Goal: Find specific page/section: Find specific page/section

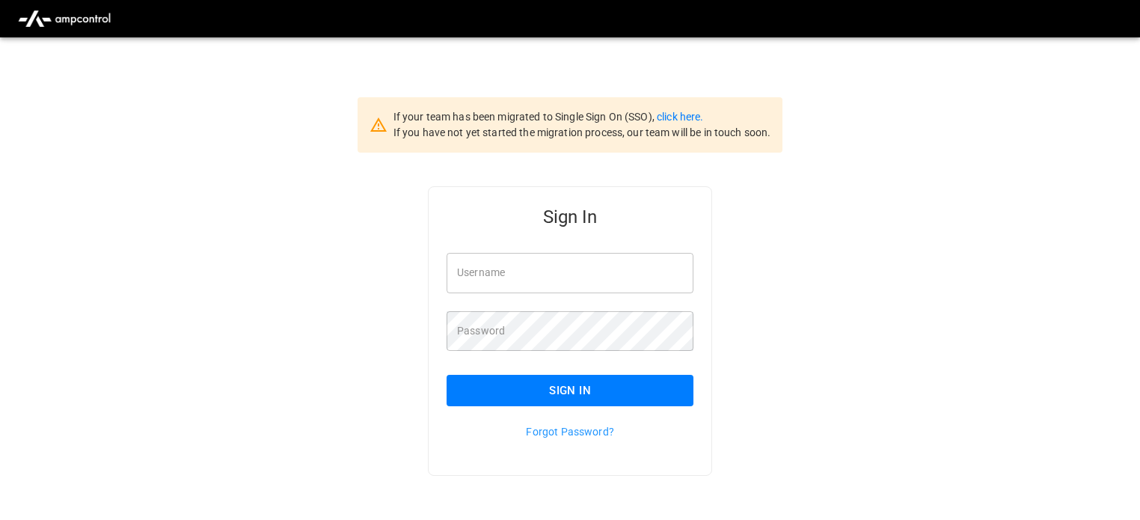
type input "**********"
click at [569, 388] on button "Sign In" at bounding box center [570, 390] width 247 height 31
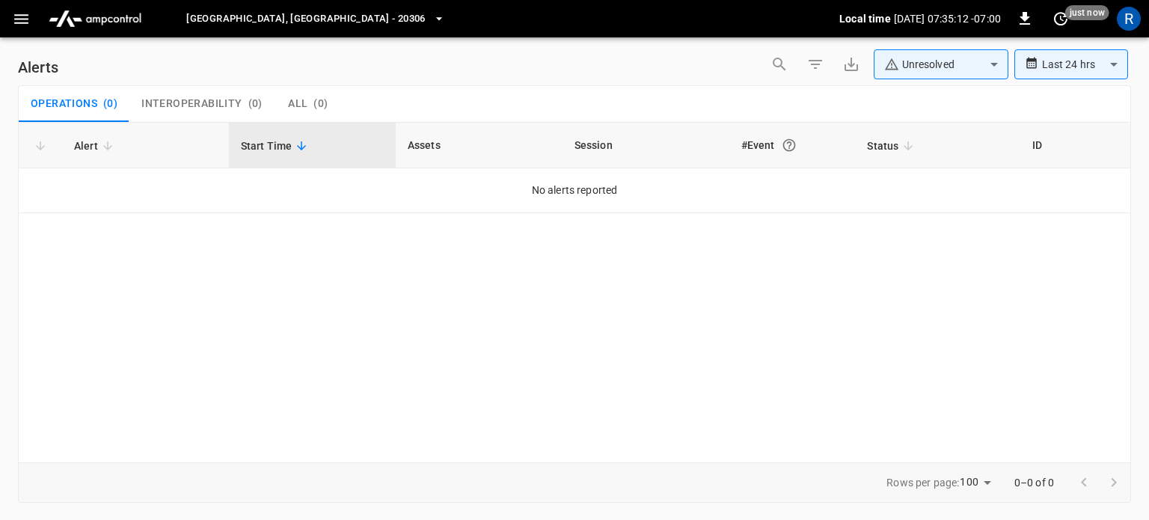
click at [19, 24] on icon "button" at bounding box center [21, 19] width 19 height 19
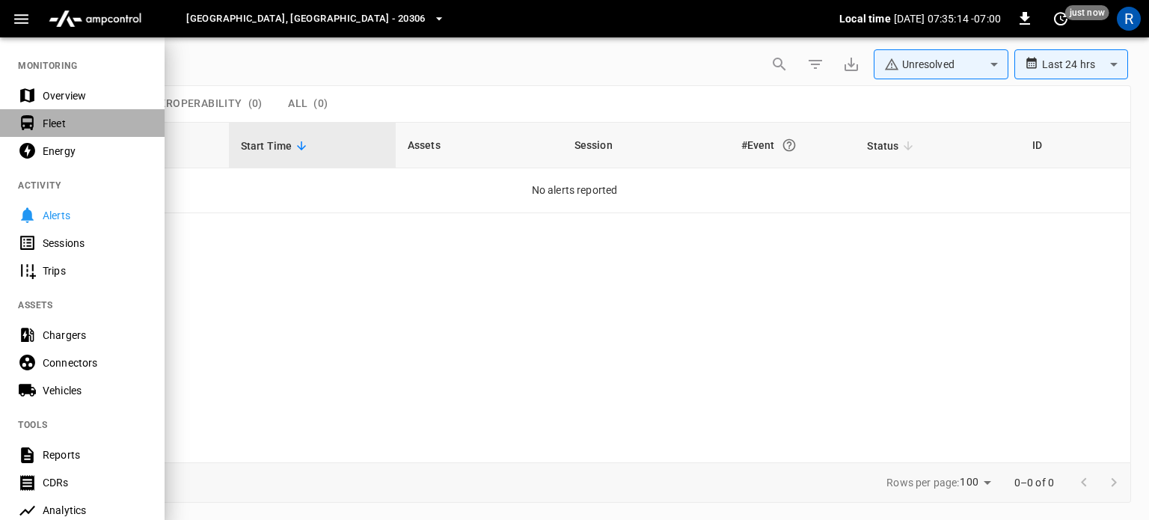
click at [57, 121] on div "Fleet" at bounding box center [95, 123] width 104 height 15
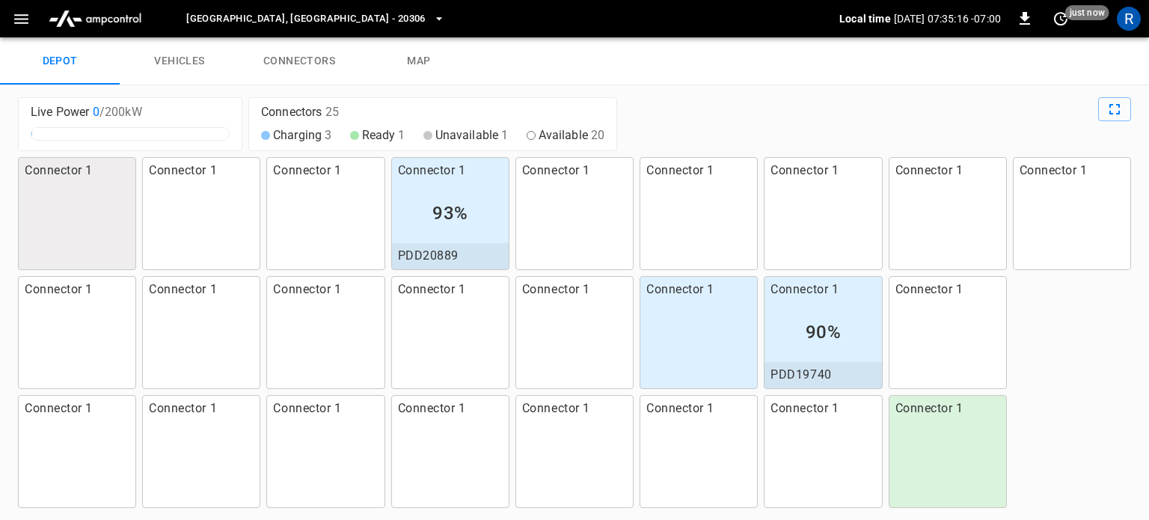
click at [154, 65] on link "vehicles" at bounding box center [180, 61] width 120 height 48
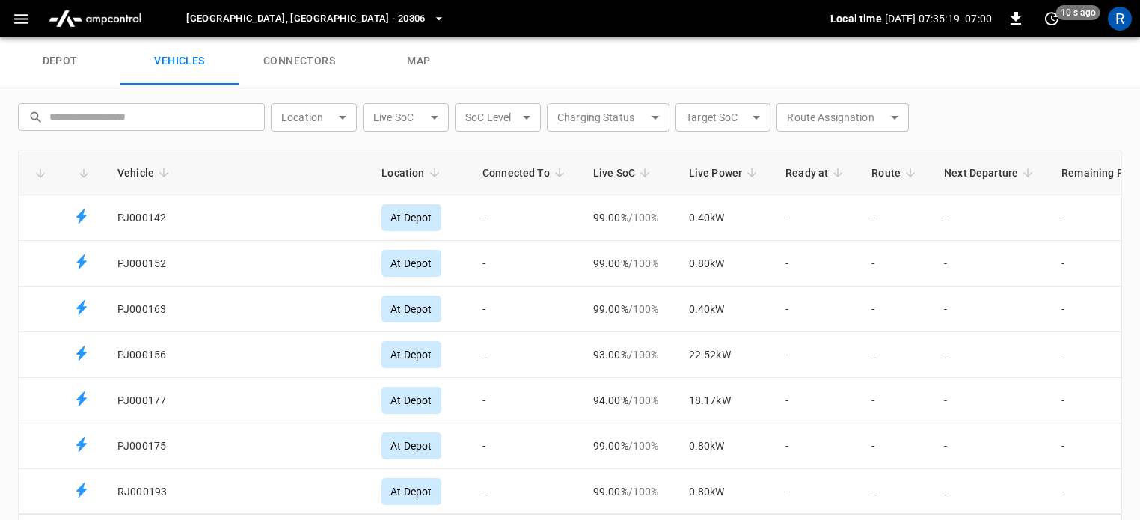
click at [428, 170] on icon "Fleet vehicles table" at bounding box center [434, 172] width 13 height 13
click at [23, 20] on icon "button" at bounding box center [21, 19] width 19 height 19
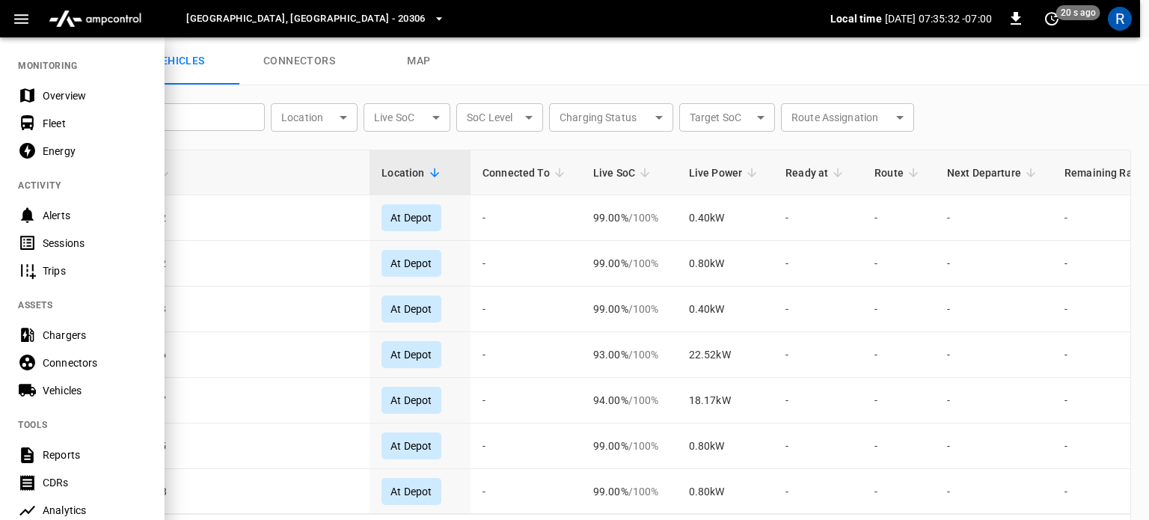
click at [260, 319] on div at bounding box center [574, 260] width 1149 height 520
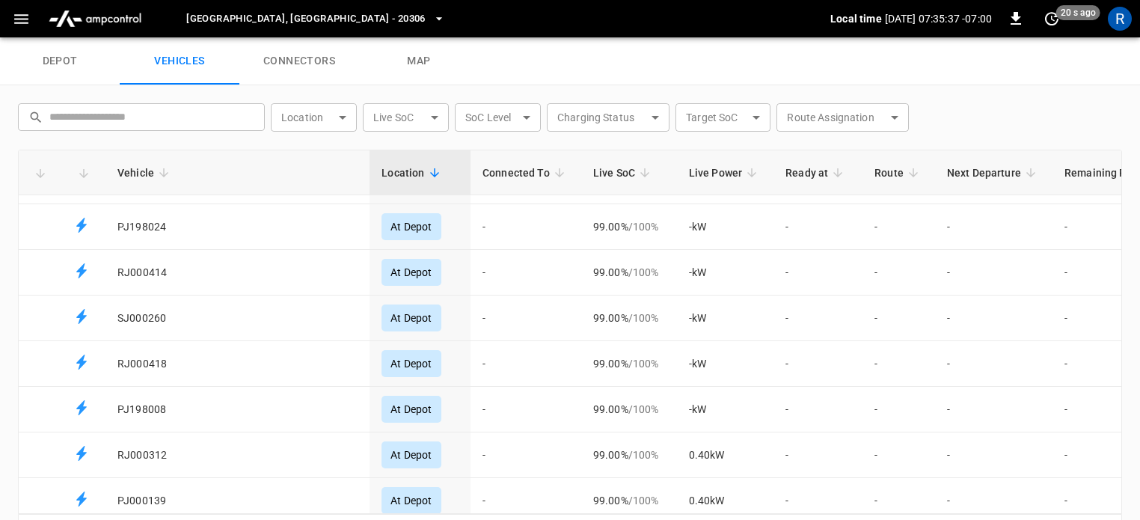
scroll to position [580, 0]
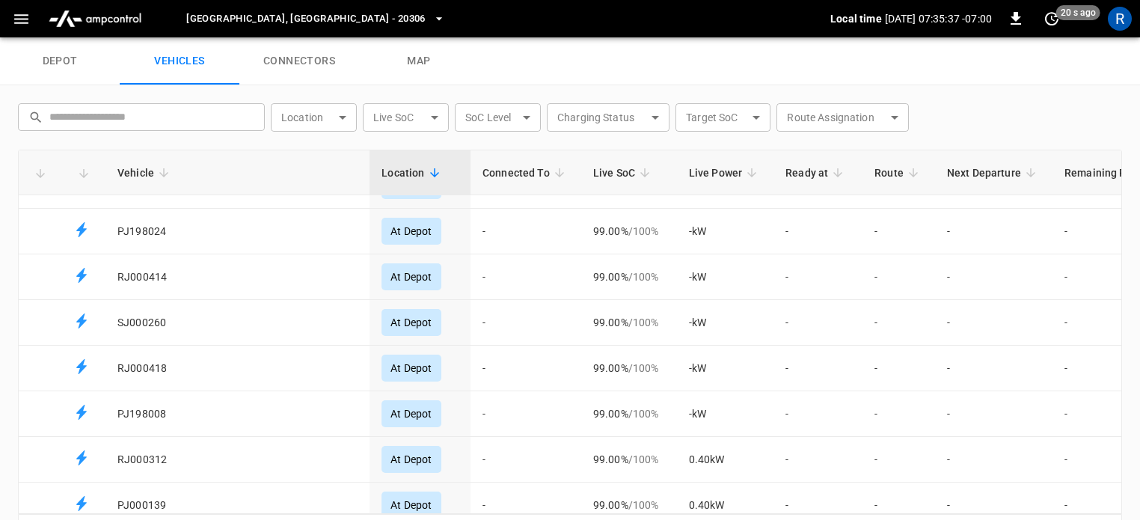
click at [337, 37] on body "[GEOGRAPHIC_DATA], [GEOGRAPHIC_DATA] - 20306 Local time [DATE] 07:35:37 -07:00 …" at bounding box center [570, 18] width 1140 height 37
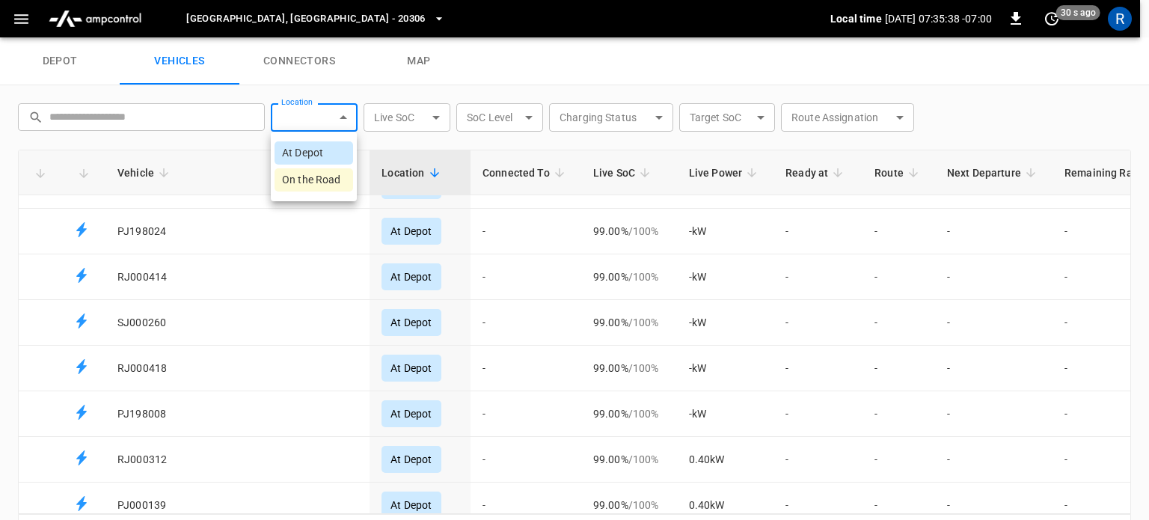
click at [24, 28] on div at bounding box center [574, 260] width 1149 height 520
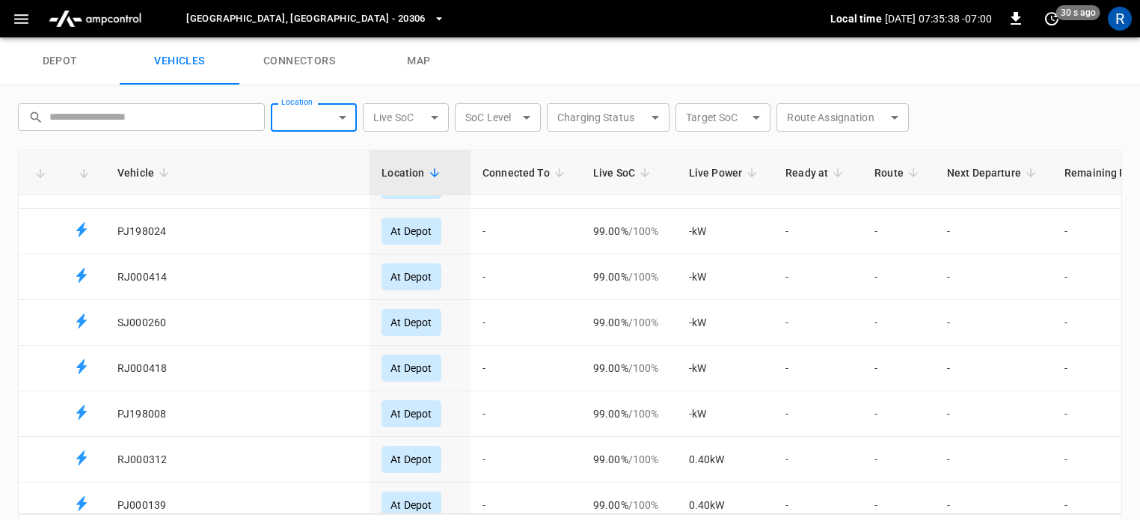
click at [23, 23] on div at bounding box center [570, 260] width 1140 height 520
click at [21, 19] on icon "button" at bounding box center [21, 19] width 14 height 10
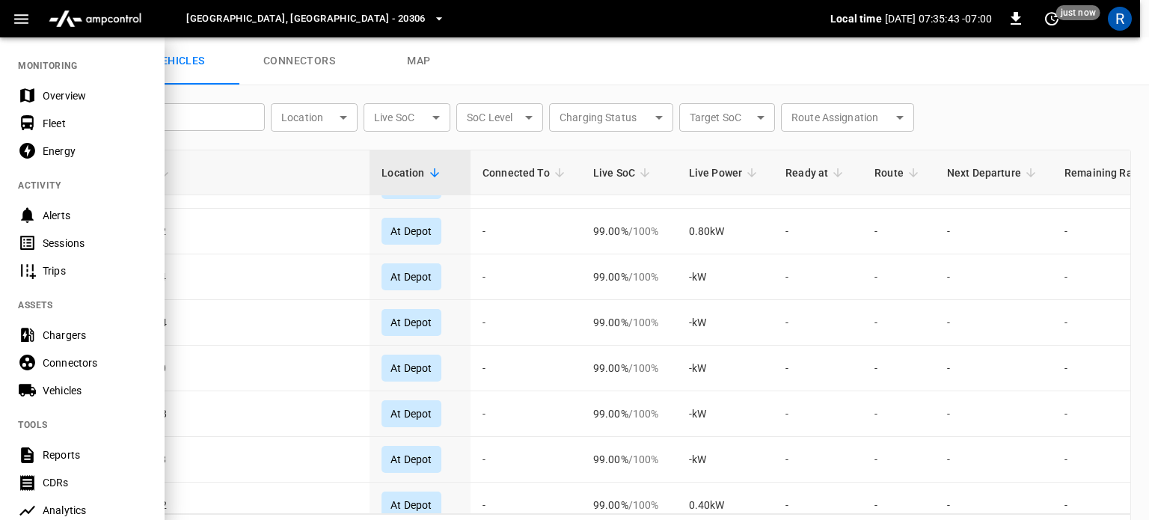
click at [68, 389] on div "Vehicles" at bounding box center [95, 390] width 104 height 15
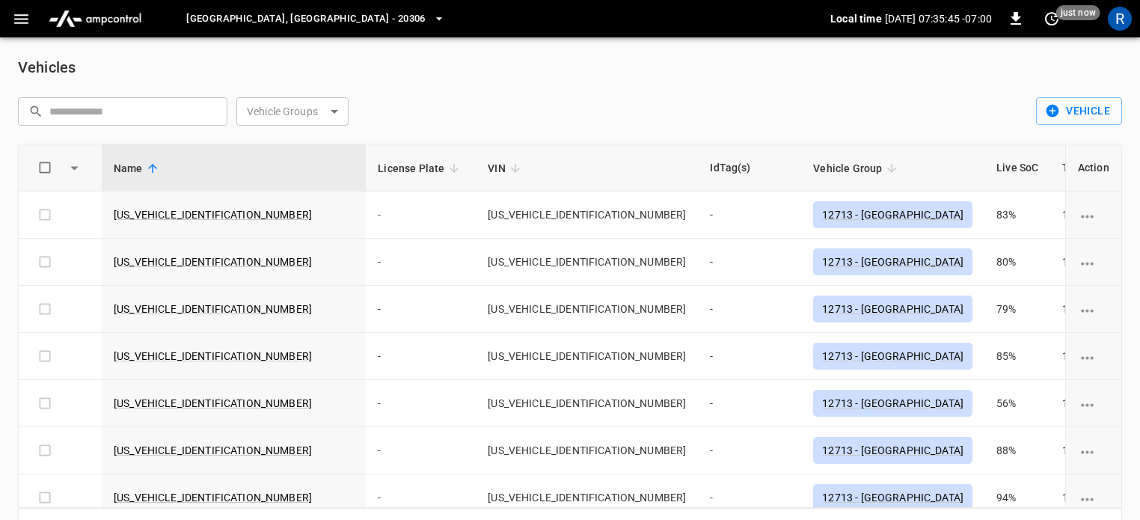
click at [885, 167] on icon at bounding box center [891, 168] width 13 height 13
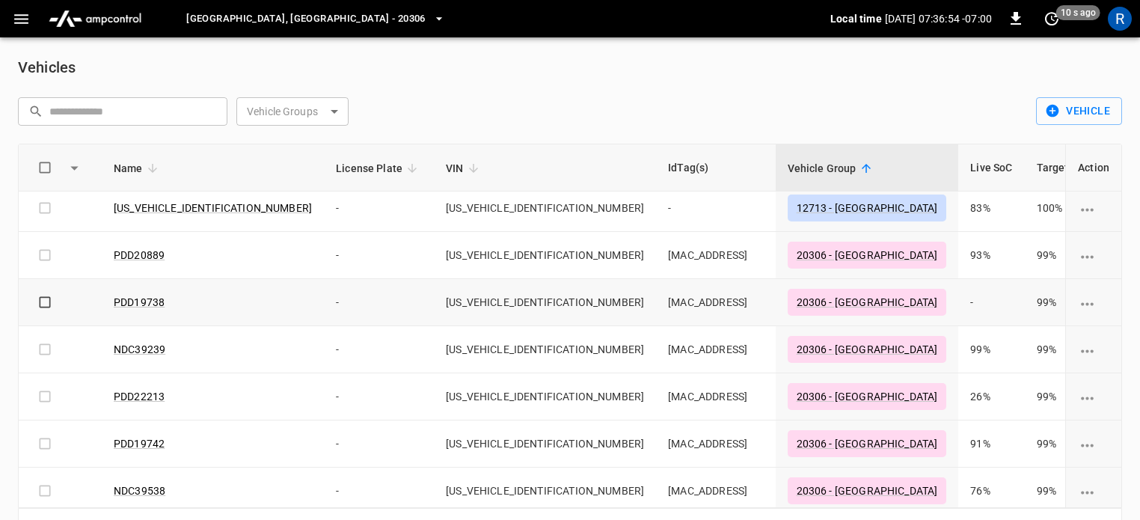
scroll to position [262, 0]
